Goal: Find specific page/section: Find specific page/section

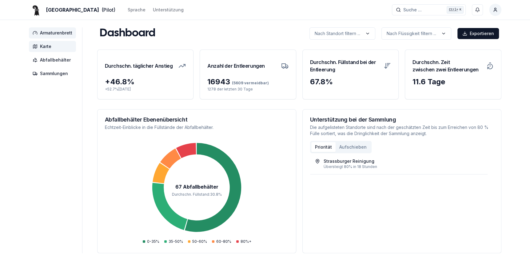
click at [45, 45] on span "Karte" at bounding box center [45, 46] width 11 height 6
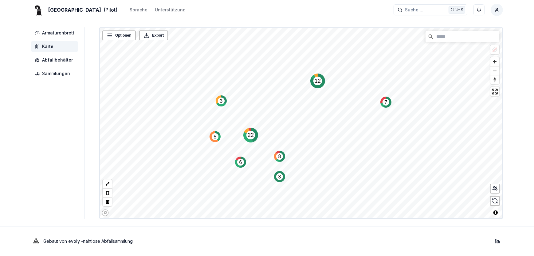
click at [316, 84] on circle "Map marker" at bounding box center [318, 81] width 9 height 9
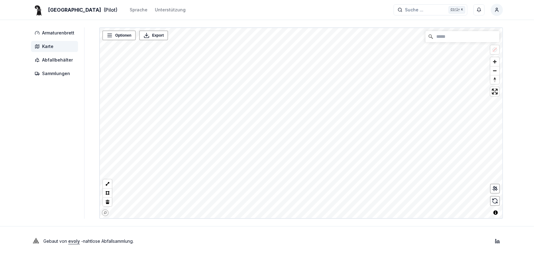
click at [300, 235] on div "Basel (Pilot) Sprache Unterstützung Suche ... Suche ... Ctrl+ K [PERSON_NAME] A…" at bounding box center [267, 128] width 534 height 256
click at [306, 255] on html "Basel (Pilot) Sprache Unterstützung Suche ... Suche ... Ctrl+ K [PERSON_NAME] A…" at bounding box center [267, 128] width 534 height 256
drag, startPoint x: 306, startPoint y: 224, endPoint x: 312, endPoint y: 231, distance: 9.6
click at [310, 255] on html "Basel (Pilot) Sprache Unterstützung Suche ... Suche ... Ctrl+ K [PERSON_NAME] A…" at bounding box center [267, 128] width 534 height 256
click at [322, 255] on html "Basel (Pilot) Sprache Unterstützung Suche ... Suche ... Ctrl+ K [PERSON_NAME] A…" at bounding box center [267, 128] width 534 height 256
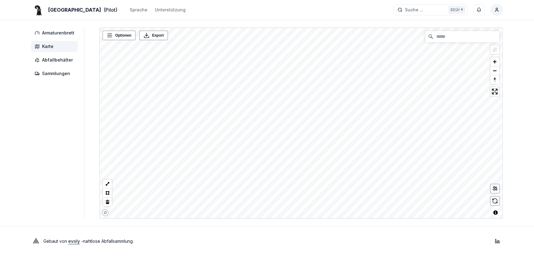
click at [313, 255] on html "Basel (Pilot) Sprache Unterstützung Suche ... Suche ... Ctrl+ K [PERSON_NAME] A…" at bounding box center [267, 128] width 534 height 256
click at [65, 104] on aside "Armaturenbrett Karte Abfallbehälter Sammlungen" at bounding box center [57, 122] width 53 height 191
